Goal: Task Accomplishment & Management: Use online tool/utility

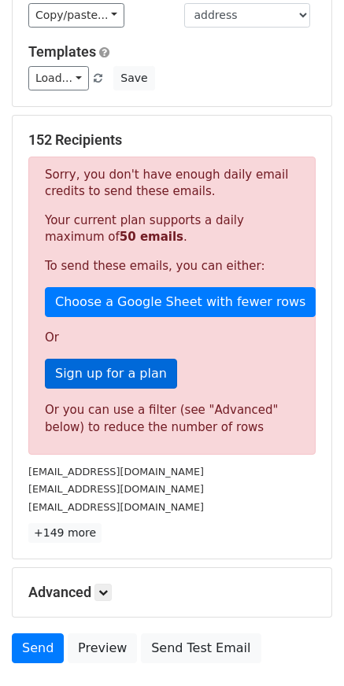
scroll to position [233, 0]
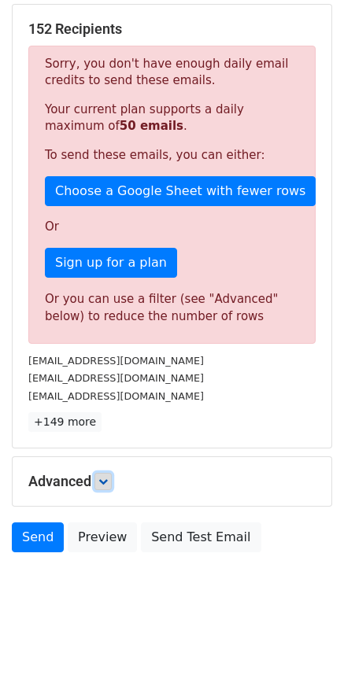
click at [109, 490] on link at bounding box center [102, 481] width 17 height 17
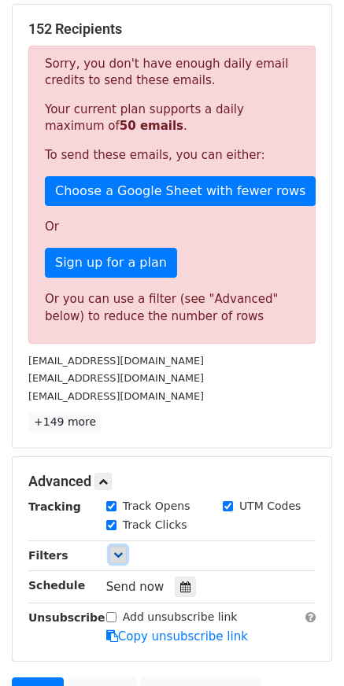
click at [116, 554] on icon at bounding box center [117, 554] width 9 height 9
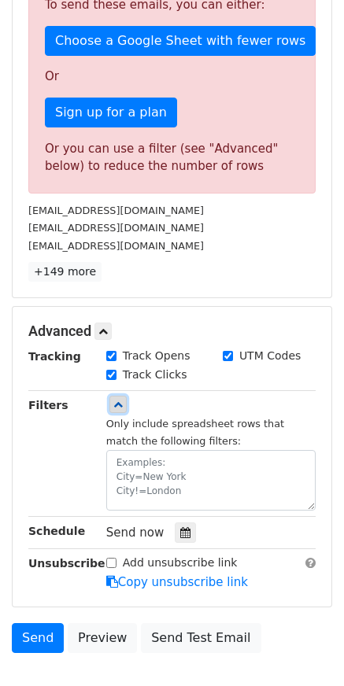
scroll to position [390, 0]
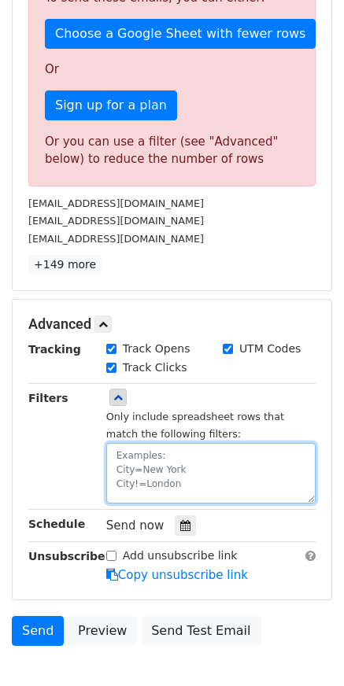
click at [145, 481] on textarea at bounding box center [210, 473] width 209 height 61
paste textarea "date"
paste textarea "[DATE]"
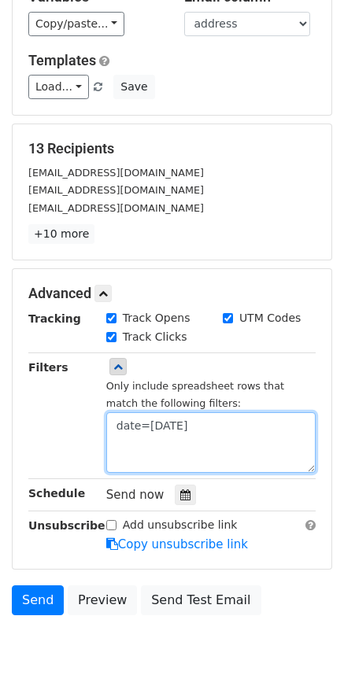
scroll to position [176, 0]
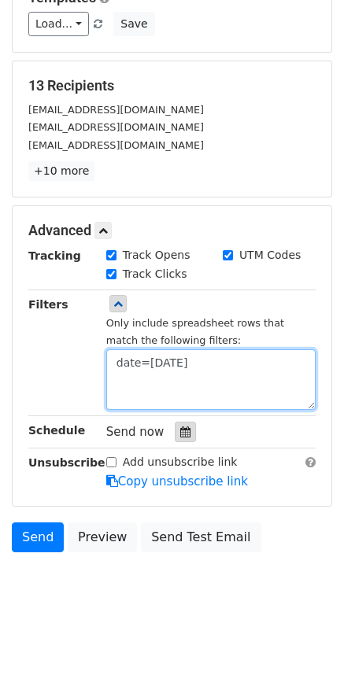
type textarea "date=[DATE]"
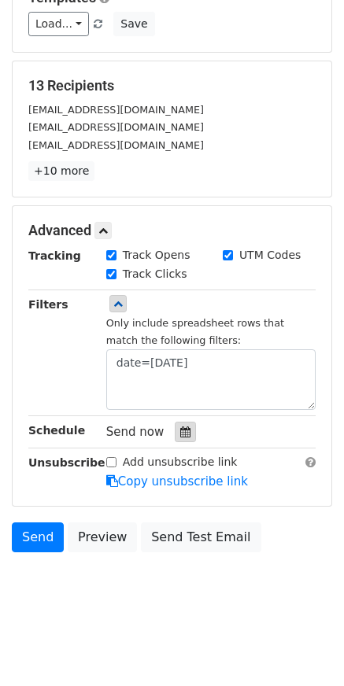
click at [180, 423] on div at bounding box center [185, 432] width 21 height 20
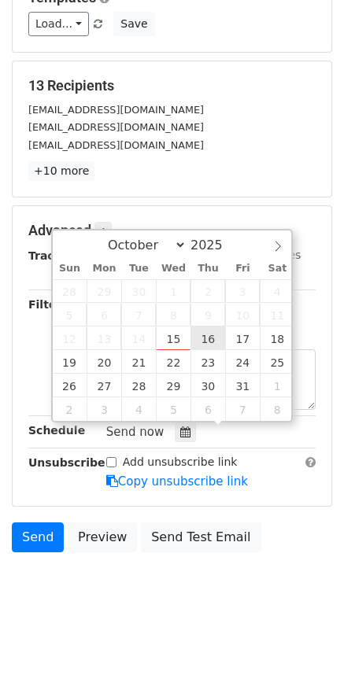
type input "[DATE] 12:00"
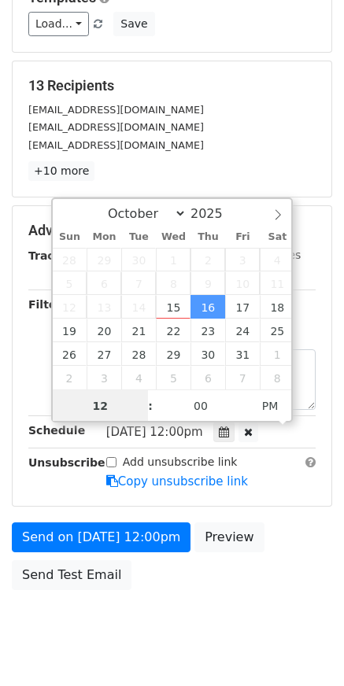
scroll to position [1, 0]
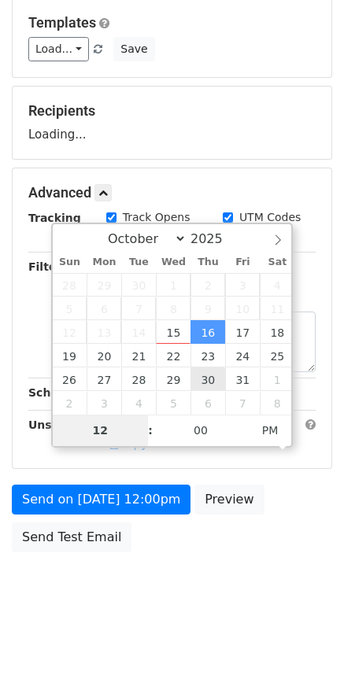
type input "8"
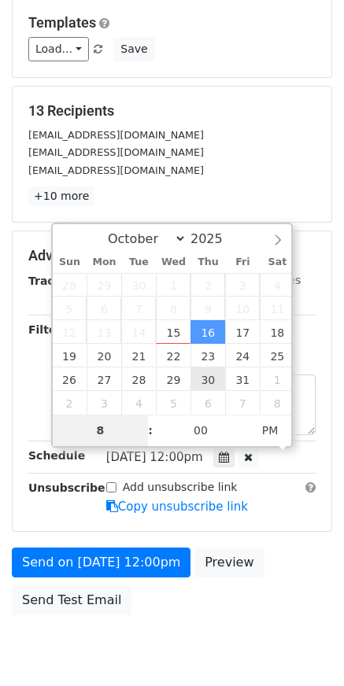
scroll to position [176, 0]
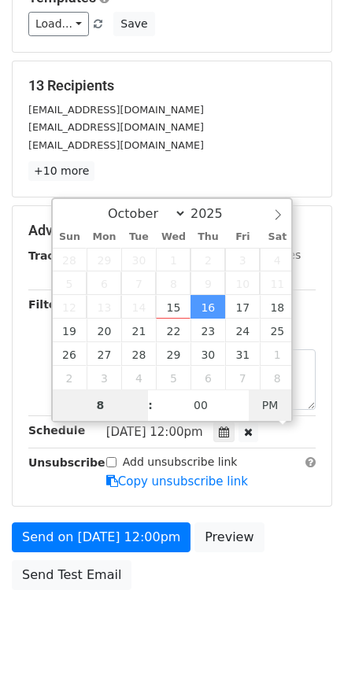
type input "[DATE] 08:00"
click at [265, 410] on span "AM" at bounding box center [270, 405] width 43 height 31
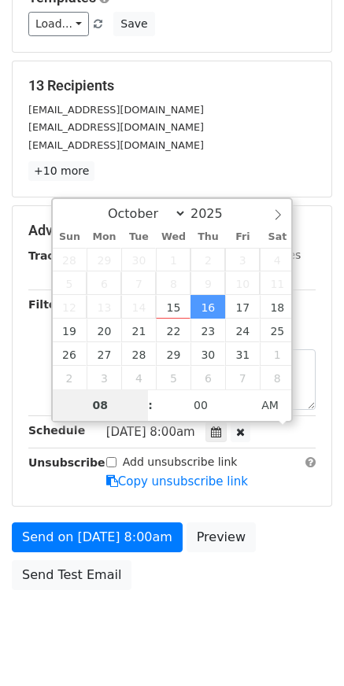
scroll to position [151, 0]
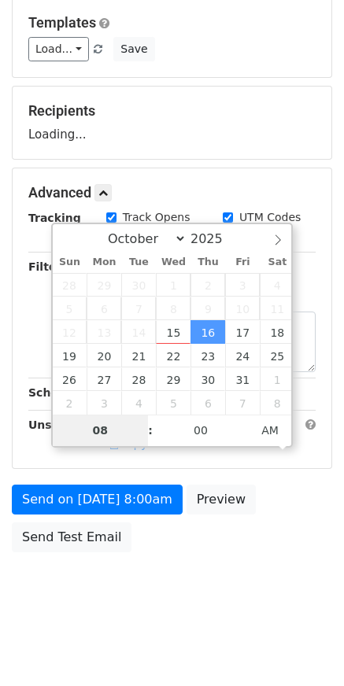
type input "08"
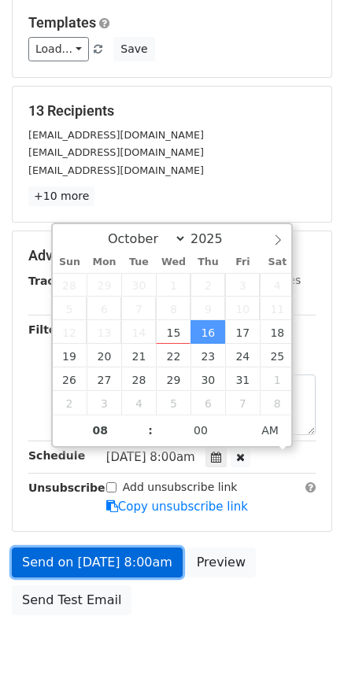
click at [25, 560] on link "Send on [DATE] 8:00am" at bounding box center [97, 563] width 171 height 30
